Goal: Information Seeking & Learning: Learn about a topic

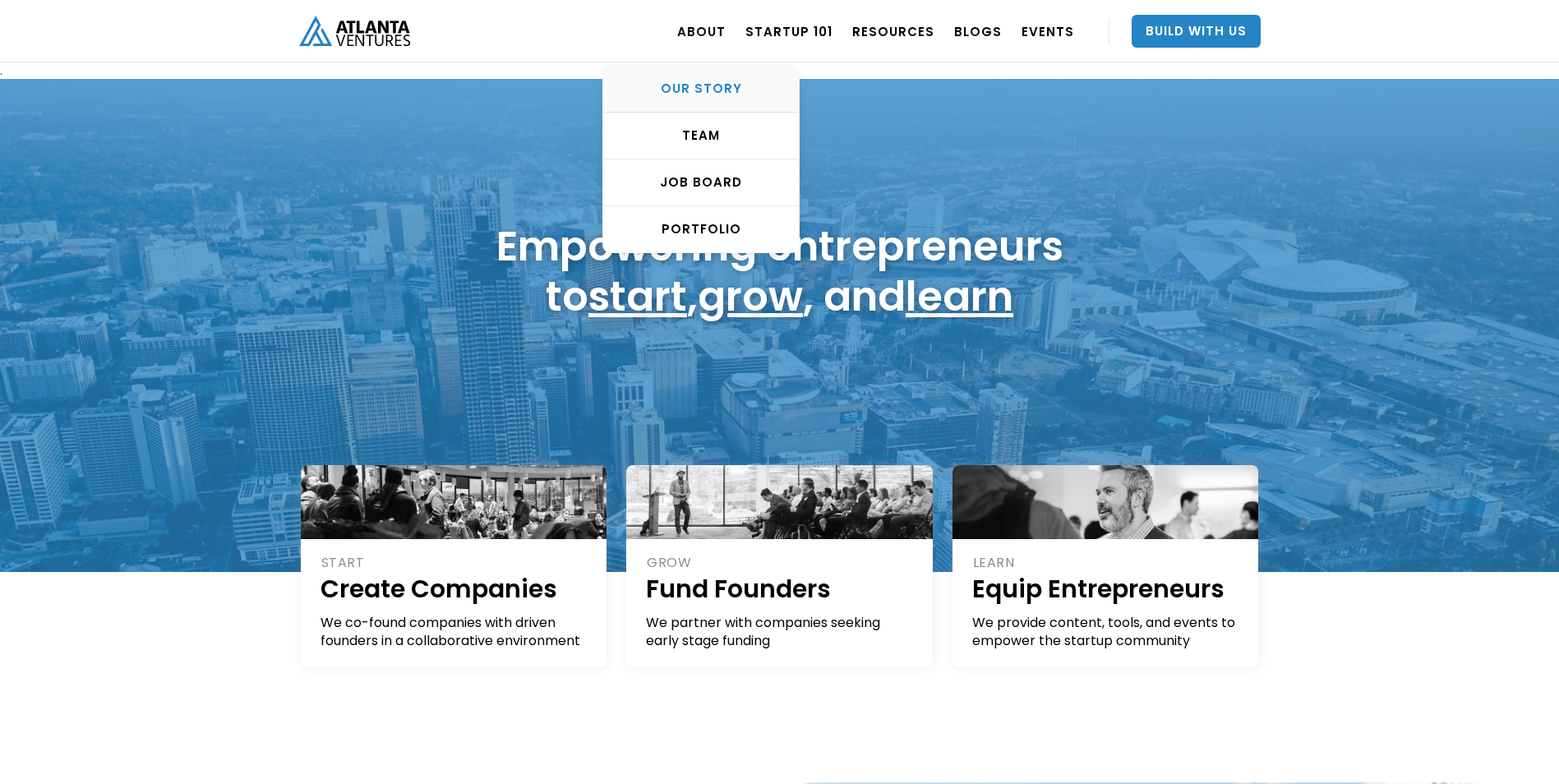
click at [722, 81] on div "OUR STORY" at bounding box center [700, 88] width 195 height 16
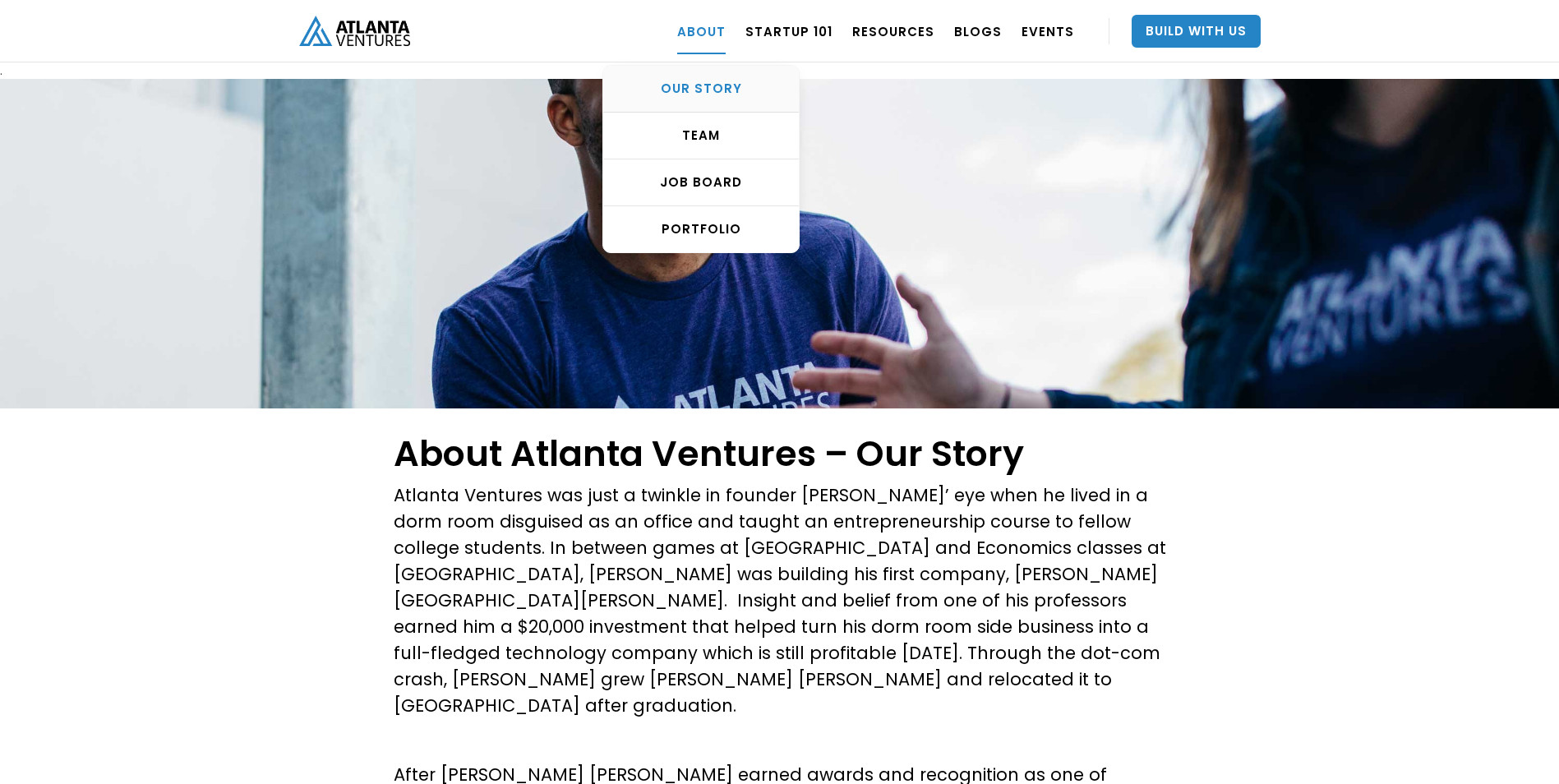
click at [715, 87] on div "OUR STORY" at bounding box center [700, 88] width 195 height 16
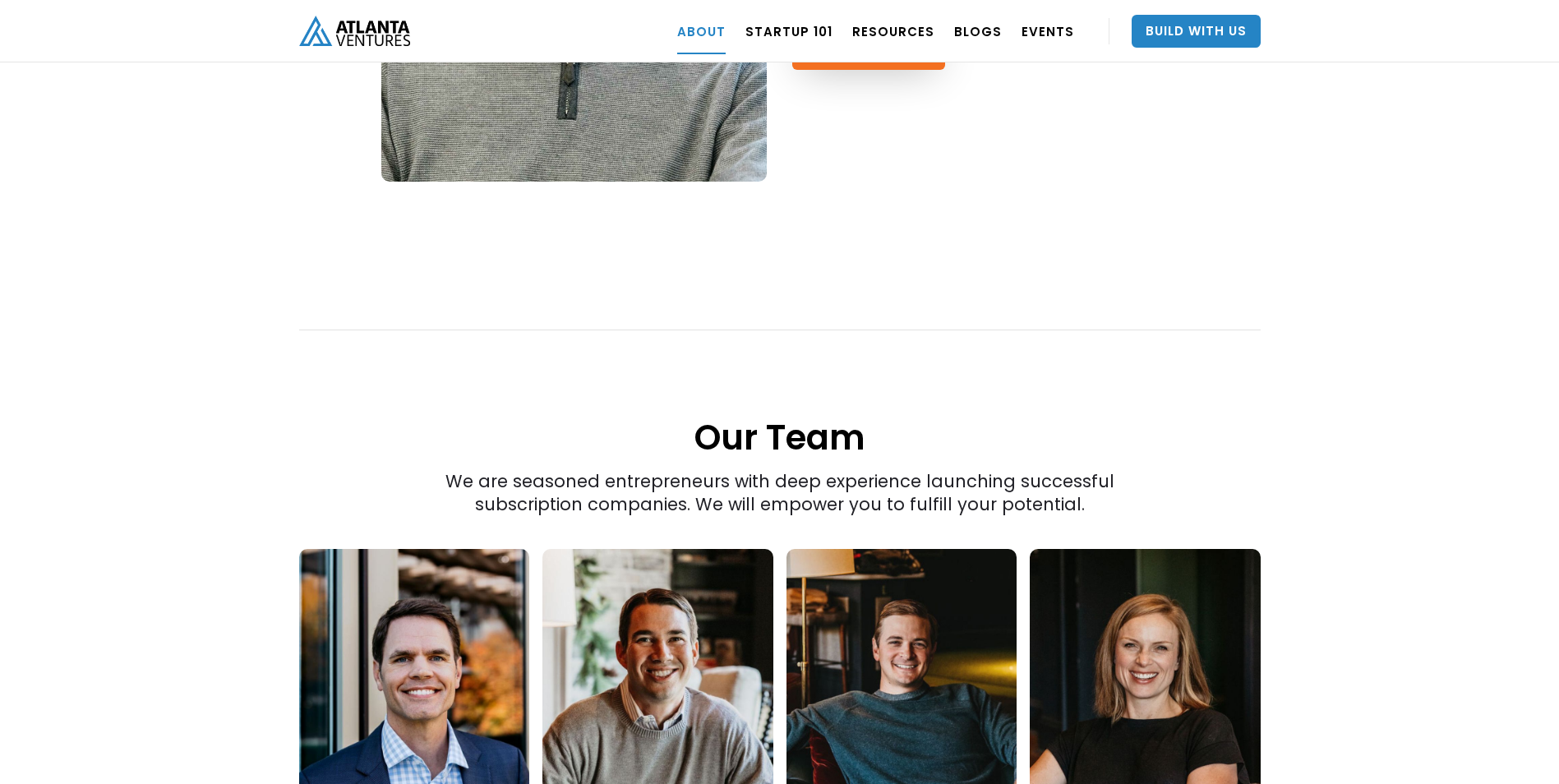
scroll to position [1807, 0]
